Goal: Transaction & Acquisition: Purchase product/service

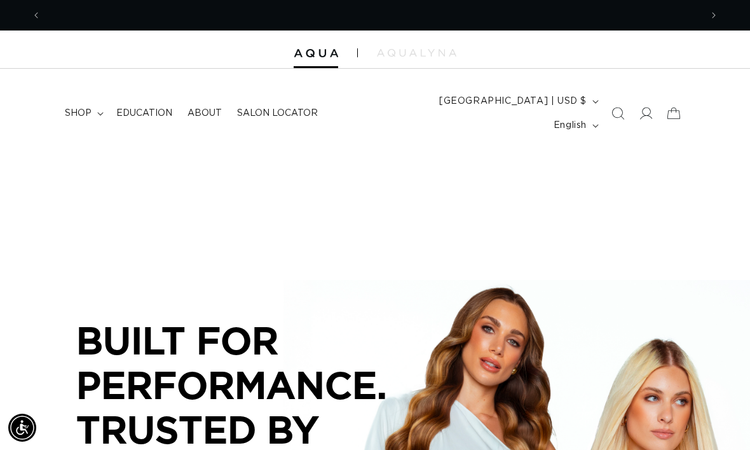
scroll to position [0, 660]
click at [651, 107] on icon at bounding box center [646, 113] width 13 height 13
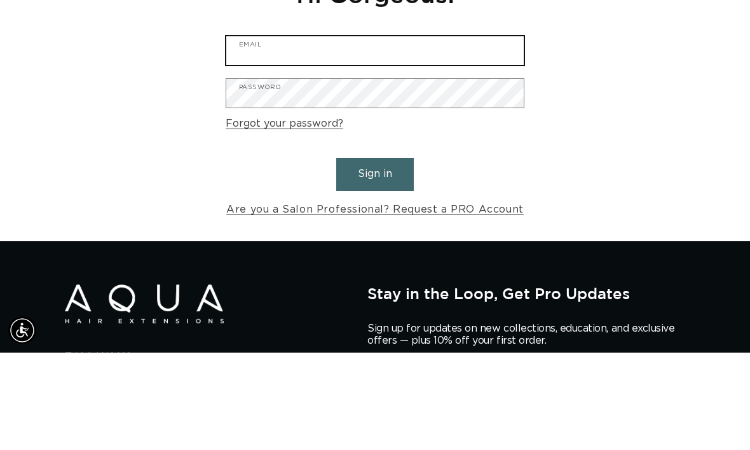
type input "[EMAIL_ADDRESS][DOMAIN_NAME]"
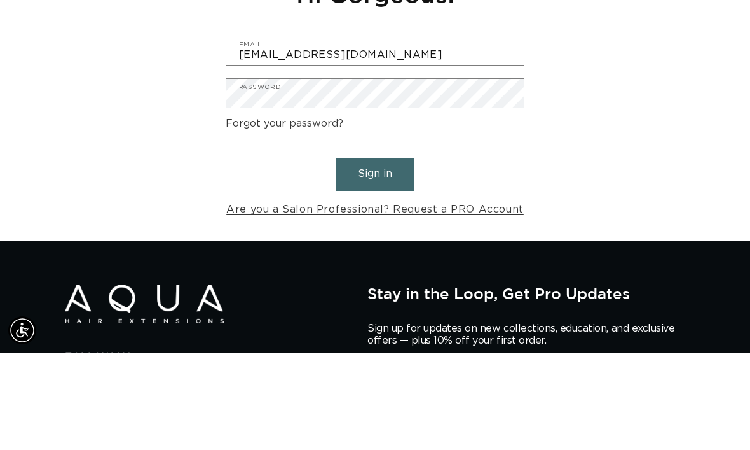
click at [375, 255] on button "Sign in" at bounding box center [375, 271] width 78 height 32
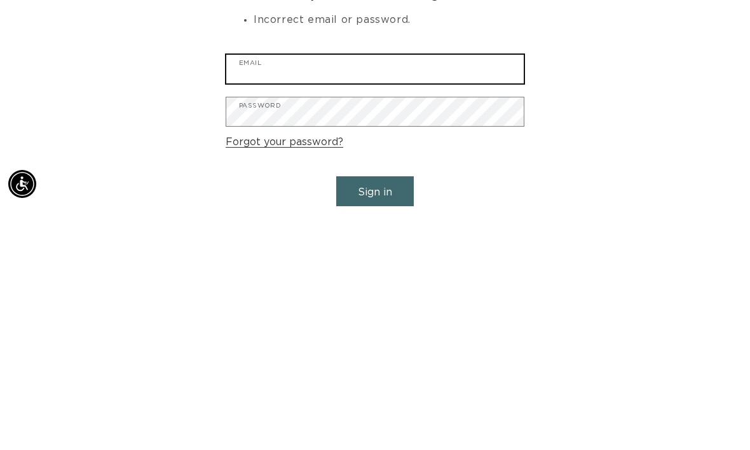
click at [421, 298] on input "Email" at bounding box center [375, 312] width 298 height 29
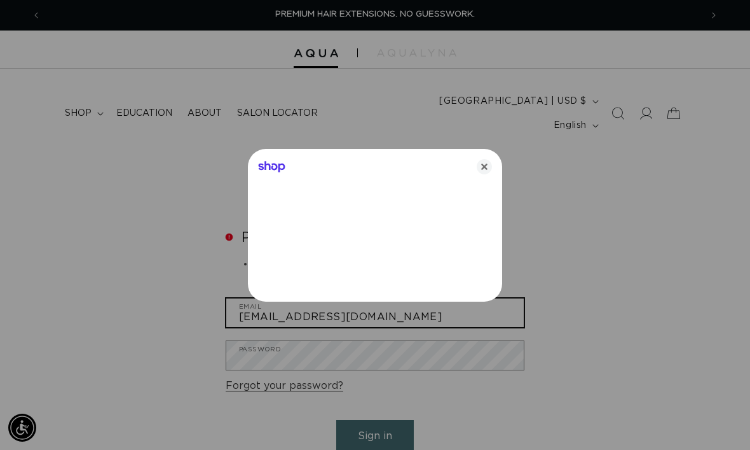
type input "hairbystephs@yahoo.com"
click at [442, 344] on div at bounding box center [375, 225] width 750 height 450
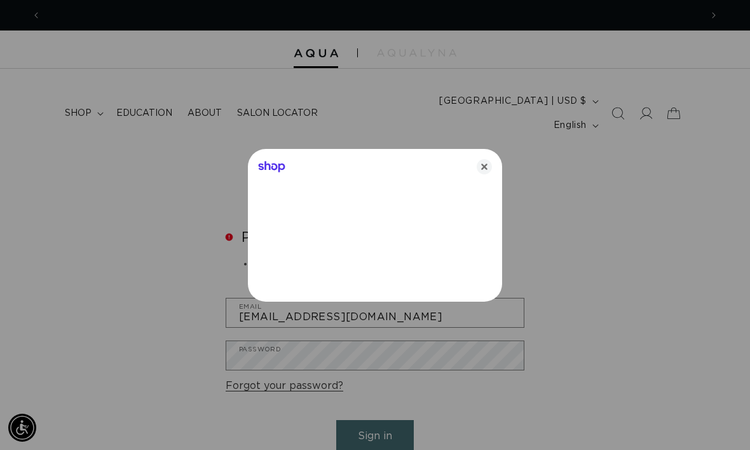
scroll to position [0, 660]
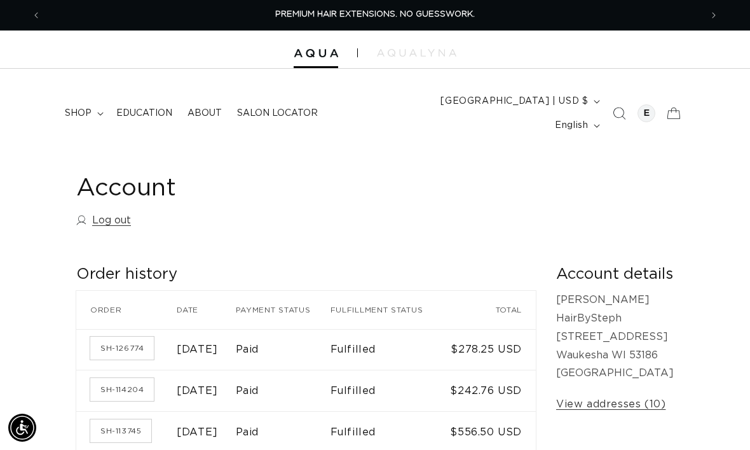
click at [315, 56] on img at bounding box center [316, 53] width 45 height 9
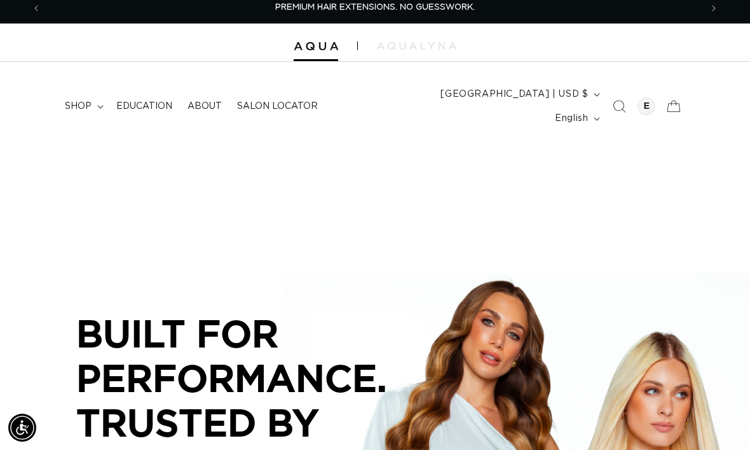
scroll to position [8, 0]
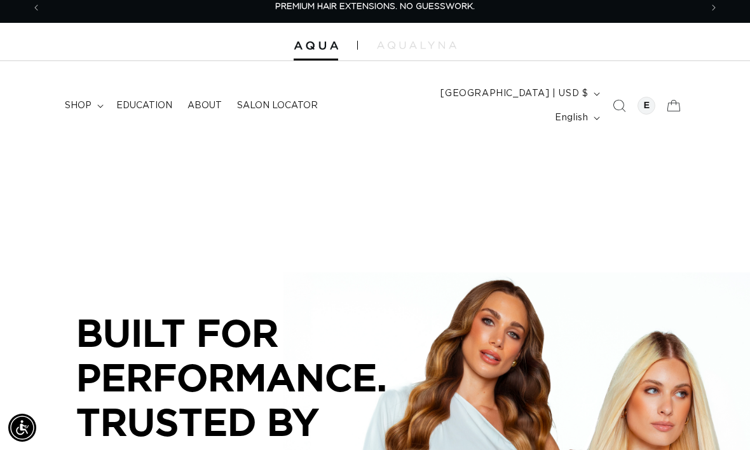
click at [88, 100] on span "shop" at bounding box center [78, 105] width 27 height 11
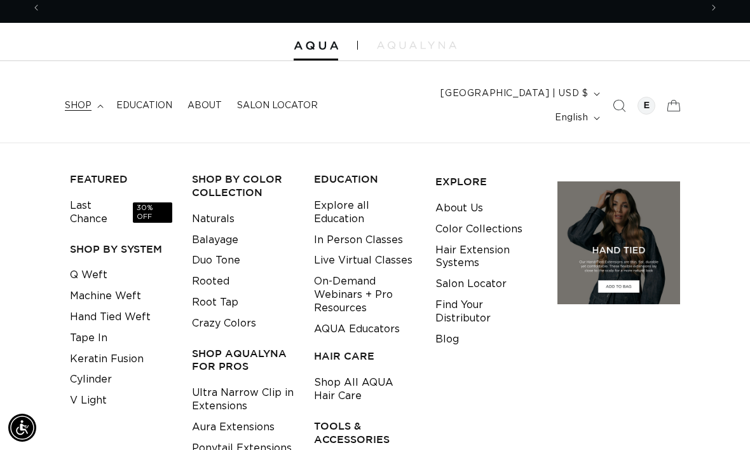
scroll to position [0, 660]
click at [137, 306] on link "Hand Tied Weft" at bounding box center [110, 316] width 81 height 21
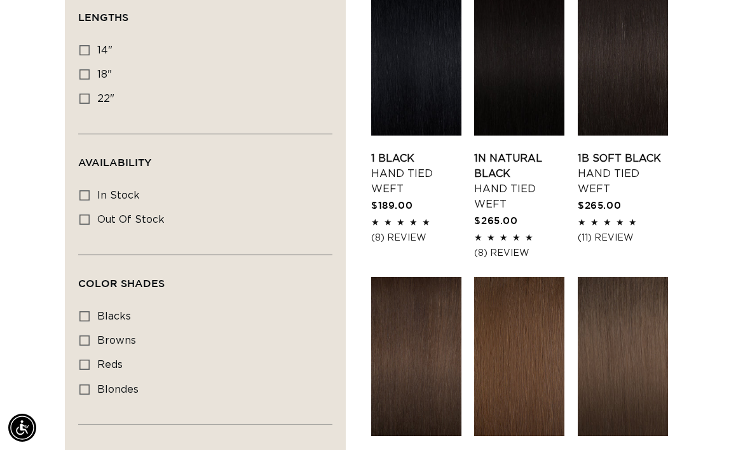
click at [628, 151] on link "1B Soft Black Hand Tied Weft" at bounding box center [623, 174] width 90 height 46
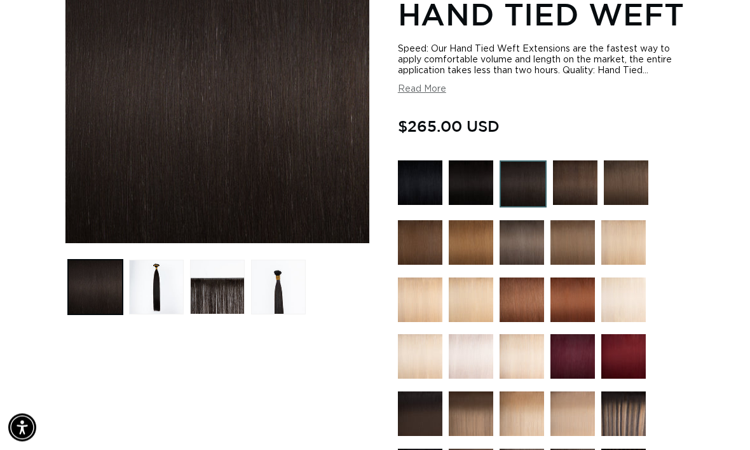
scroll to position [0, 660]
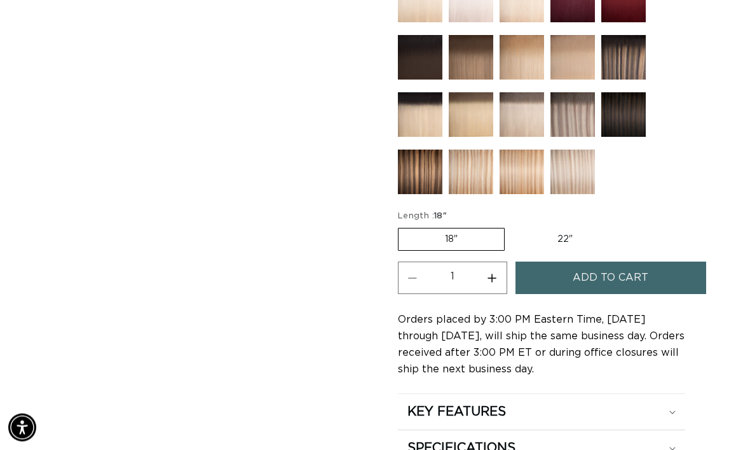
click at [639, 262] on span "Add to cart" at bounding box center [611, 278] width 76 height 32
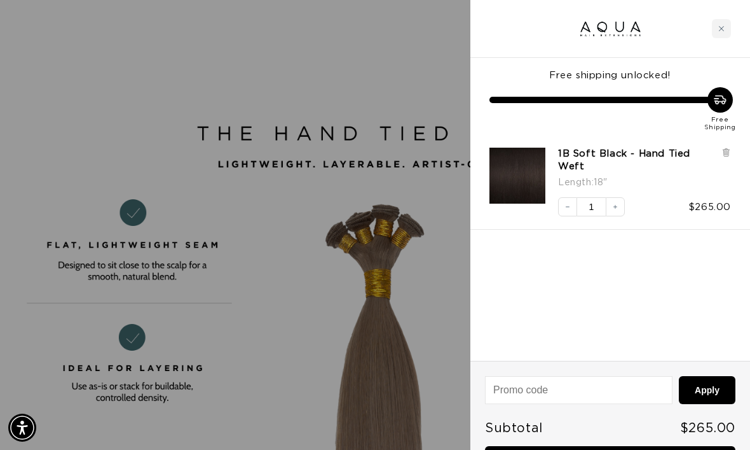
scroll to position [0, 1320]
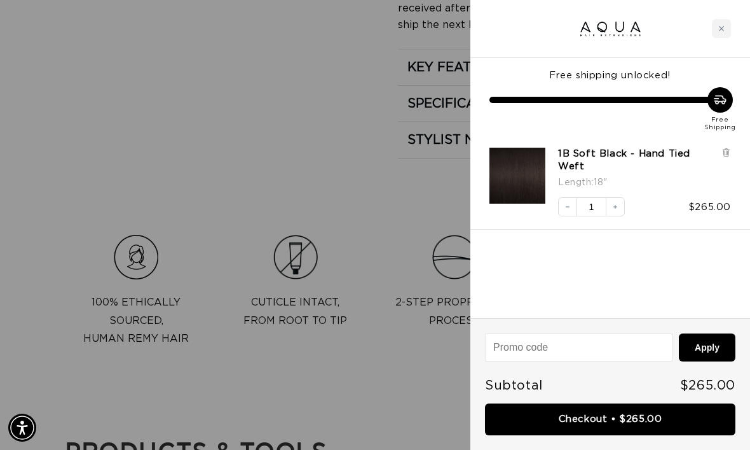
click at [734, 27] on div at bounding box center [611, 29] width 280 height 58
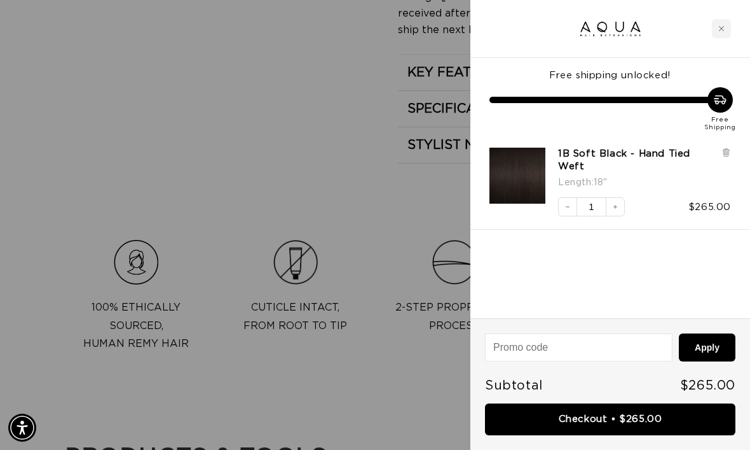
scroll to position [0, 0]
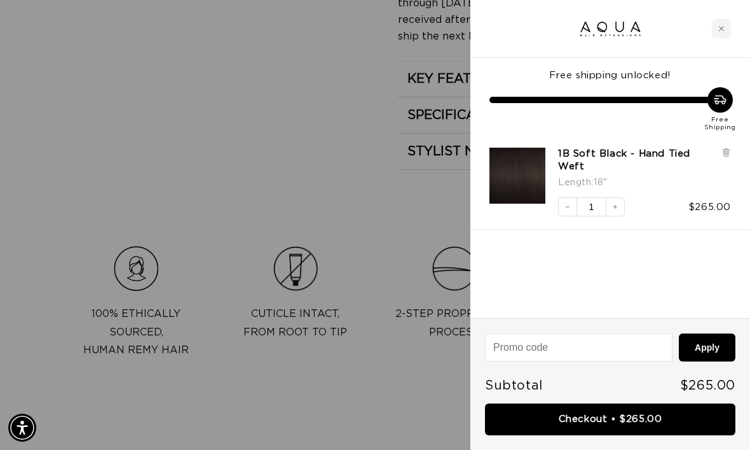
click at [722, 30] on icon "Close cart" at bounding box center [721, 28] width 6 height 6
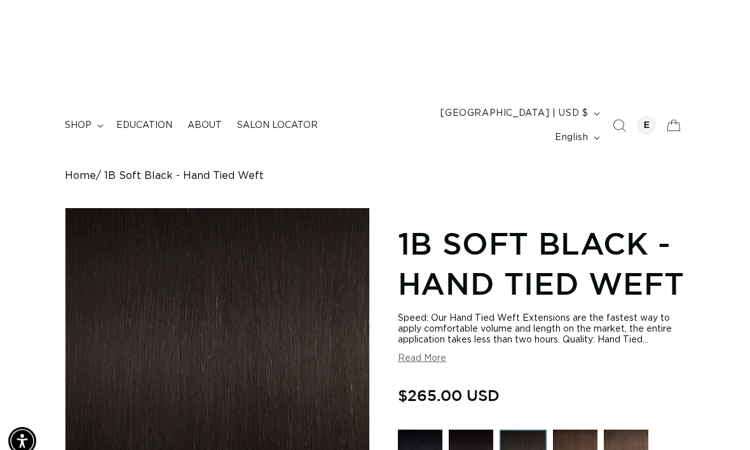
scroll to position [0, 1320]
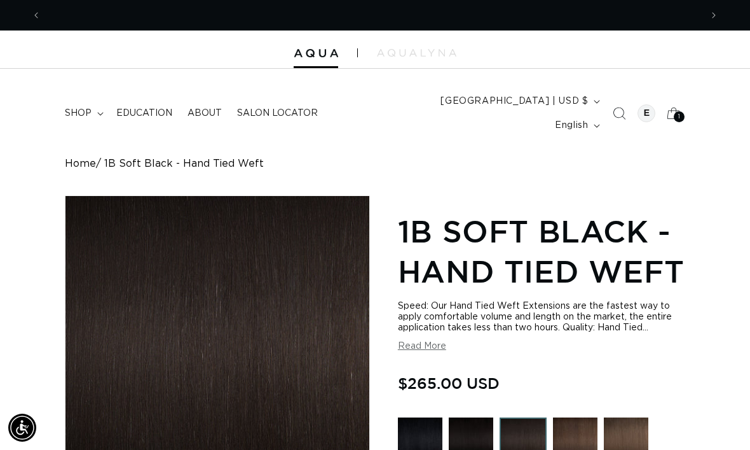
scroll to position [0, 660]
click at [499, 6] on p "SHOP NOW. PAY LATER WITH AFTERPAY NOW AVAILABLE" at bounding box center [375, 15] width 247 height 30
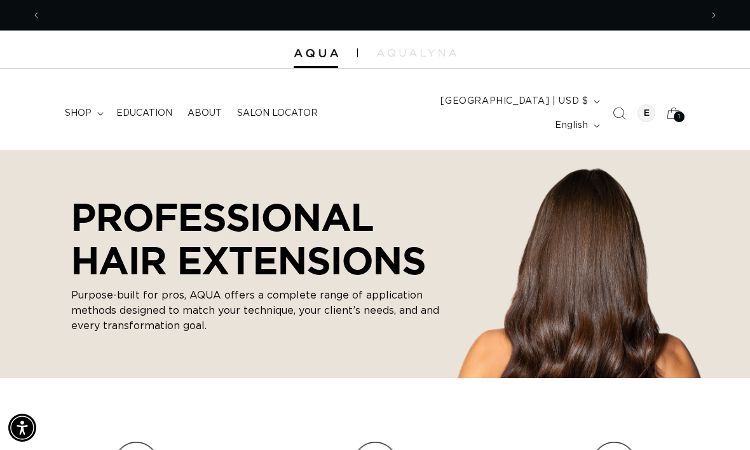
click at [676, 114] on icon at bounding box center [674, 113] width 28 height 28
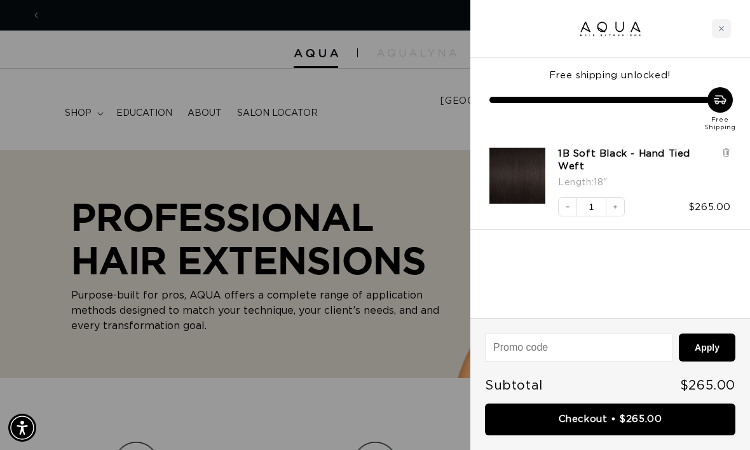
scroll to position [0, 1320]
click at [614, 414] on link "Checkout • $265.00" at bounding box center [610, 419] width 251 height 32
